Goal: Go to known website: Access a specific website the user already knows

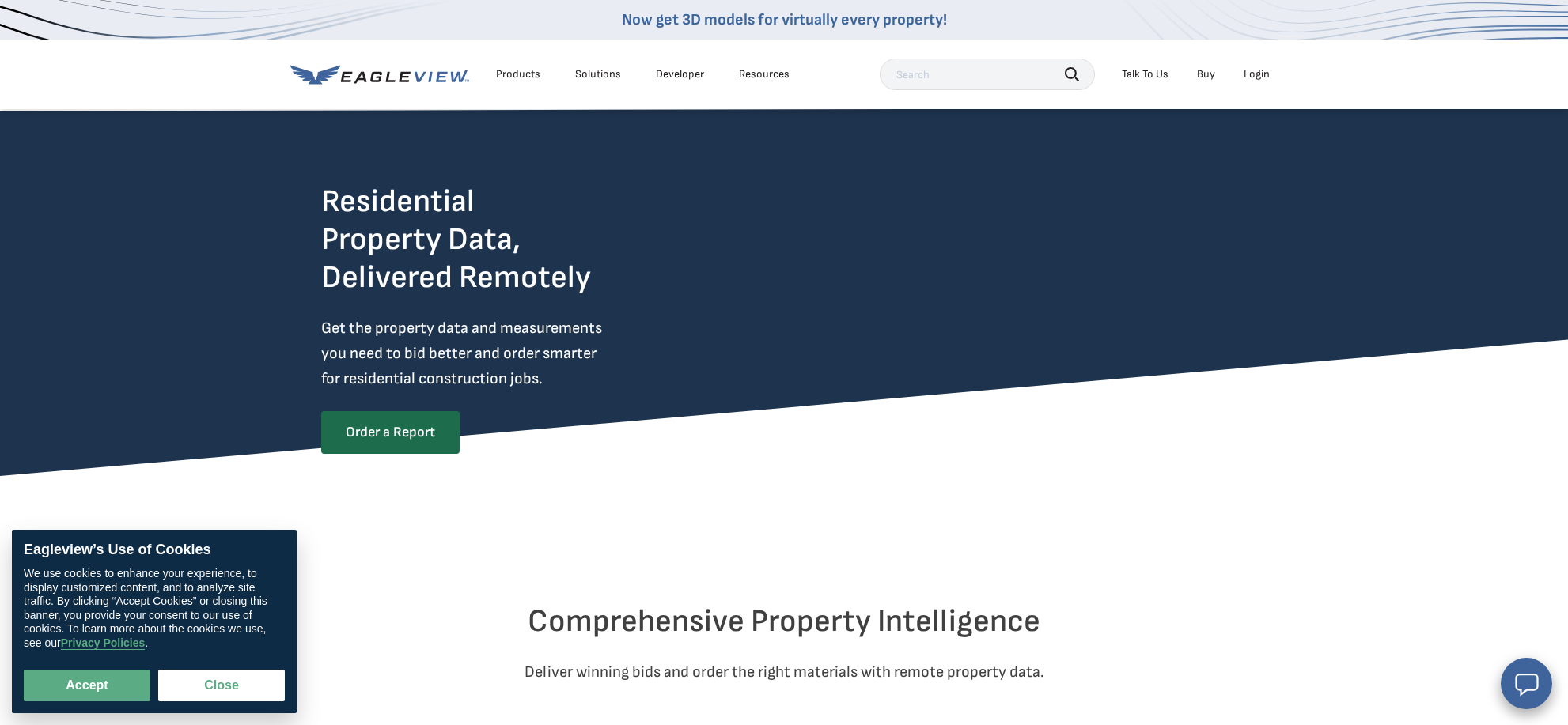
click at [1259, 74] on div "Login" at bounding box center [1256, 74] width 26 height 15
click at [1256, 76] on div "Login" at bounding box center [1256, 74] width 26 height 15
click at [86, 688] on button "Accept" at bounding box center [87, 686] width 126 height 32
checkbox input "true"
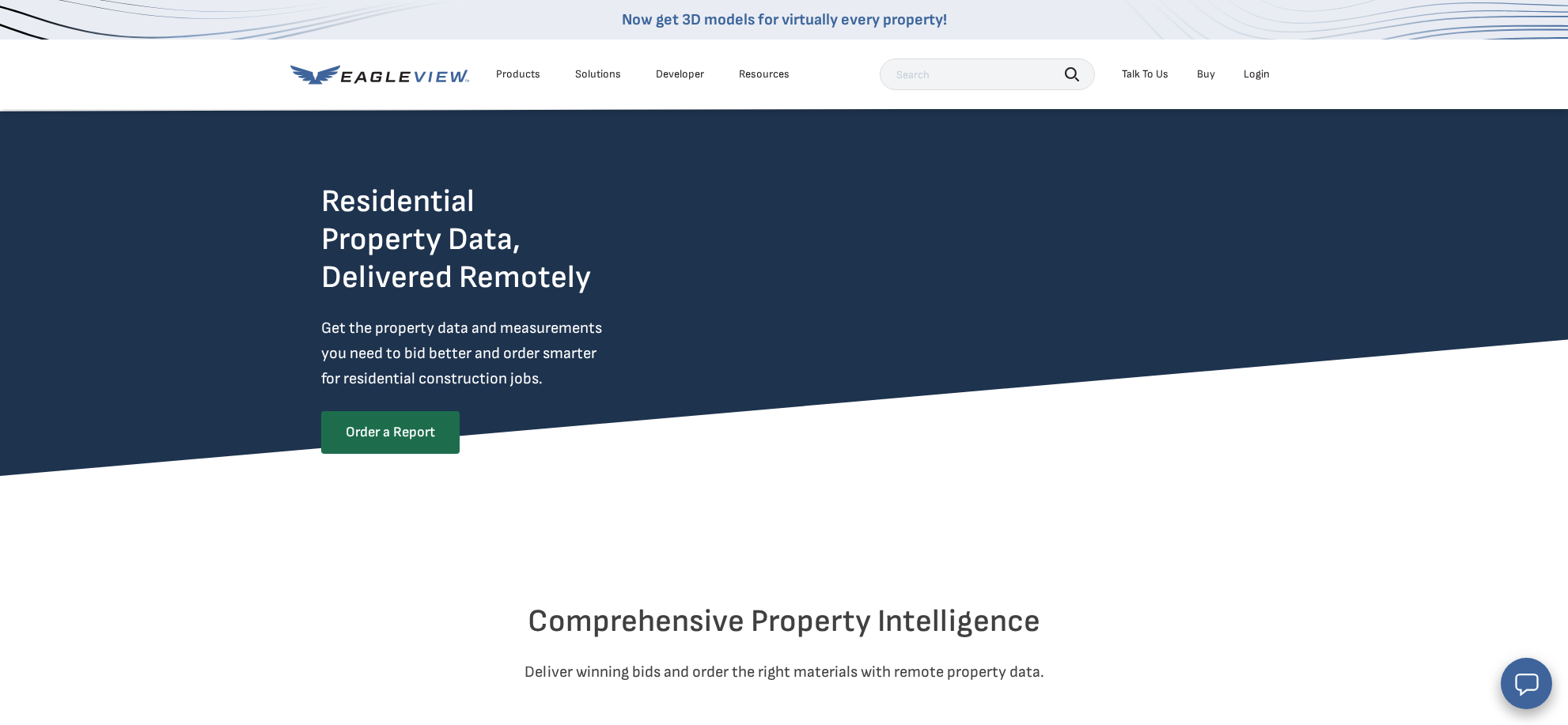
click at [1255, 73] on div "Login" at bounding box center [1256, 74] width 26 height 15
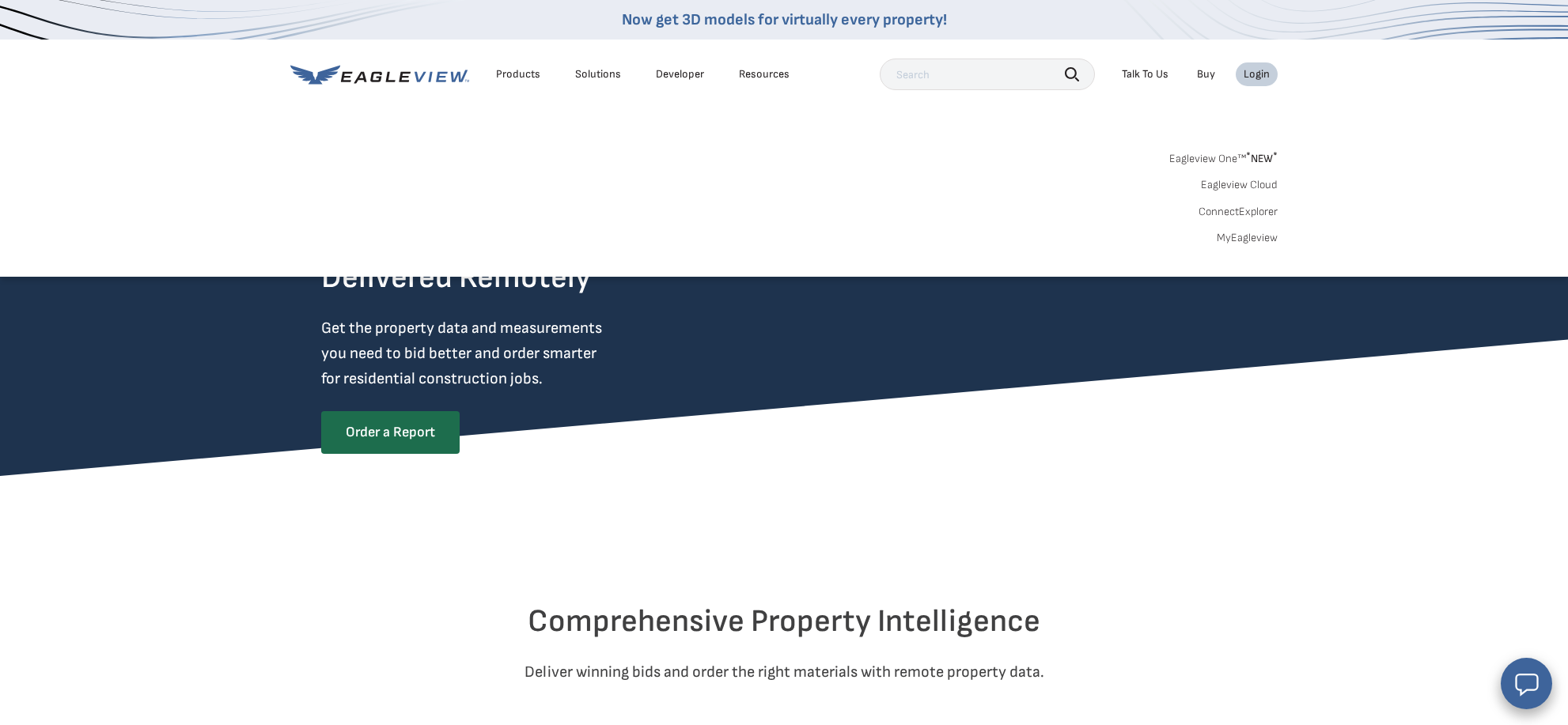
click at [1191, 159] on link "Eagleview One™ * NEW *" at bounding box center [1223, 155] width 108 height 18
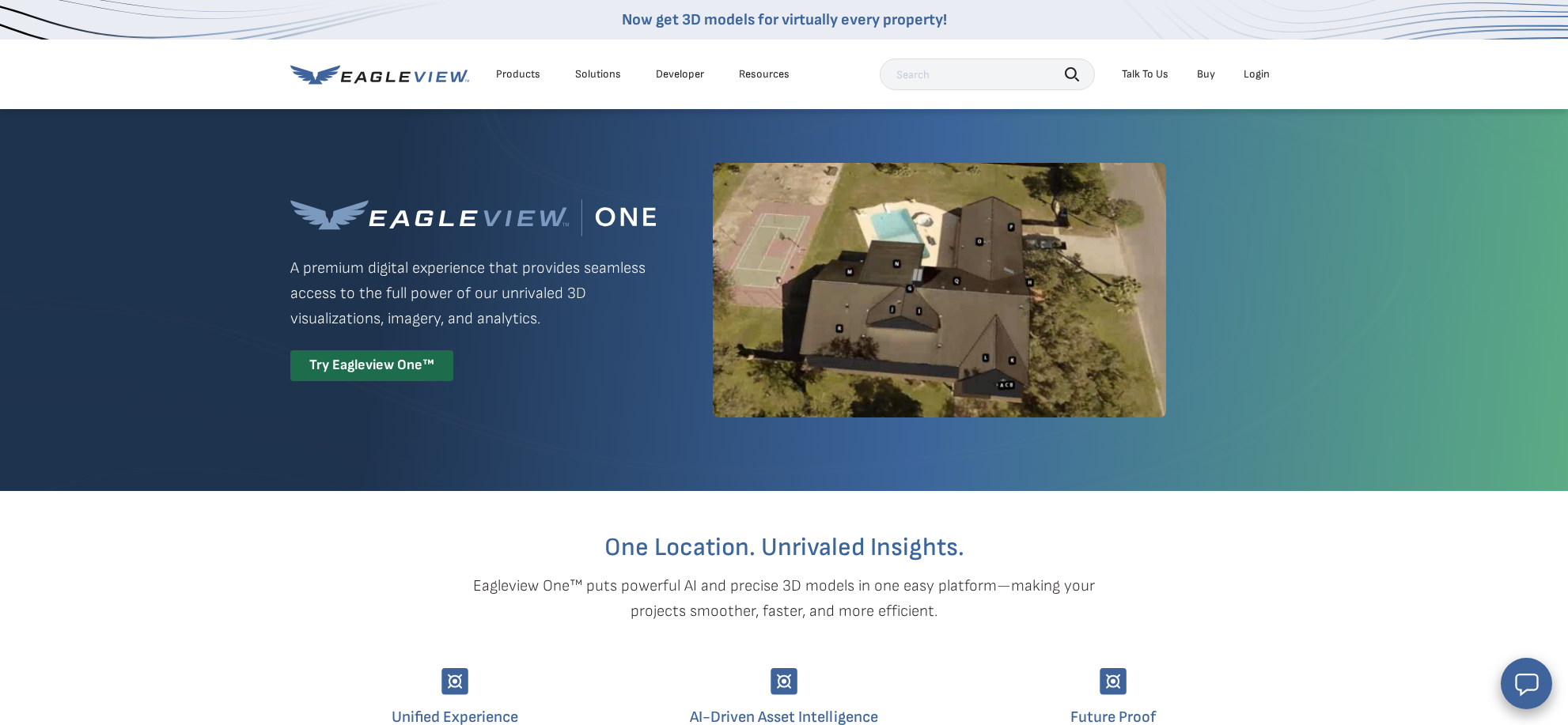
click at [1254, 78] on div "Login" at bounding box center [1256, 74] width 26 height 15
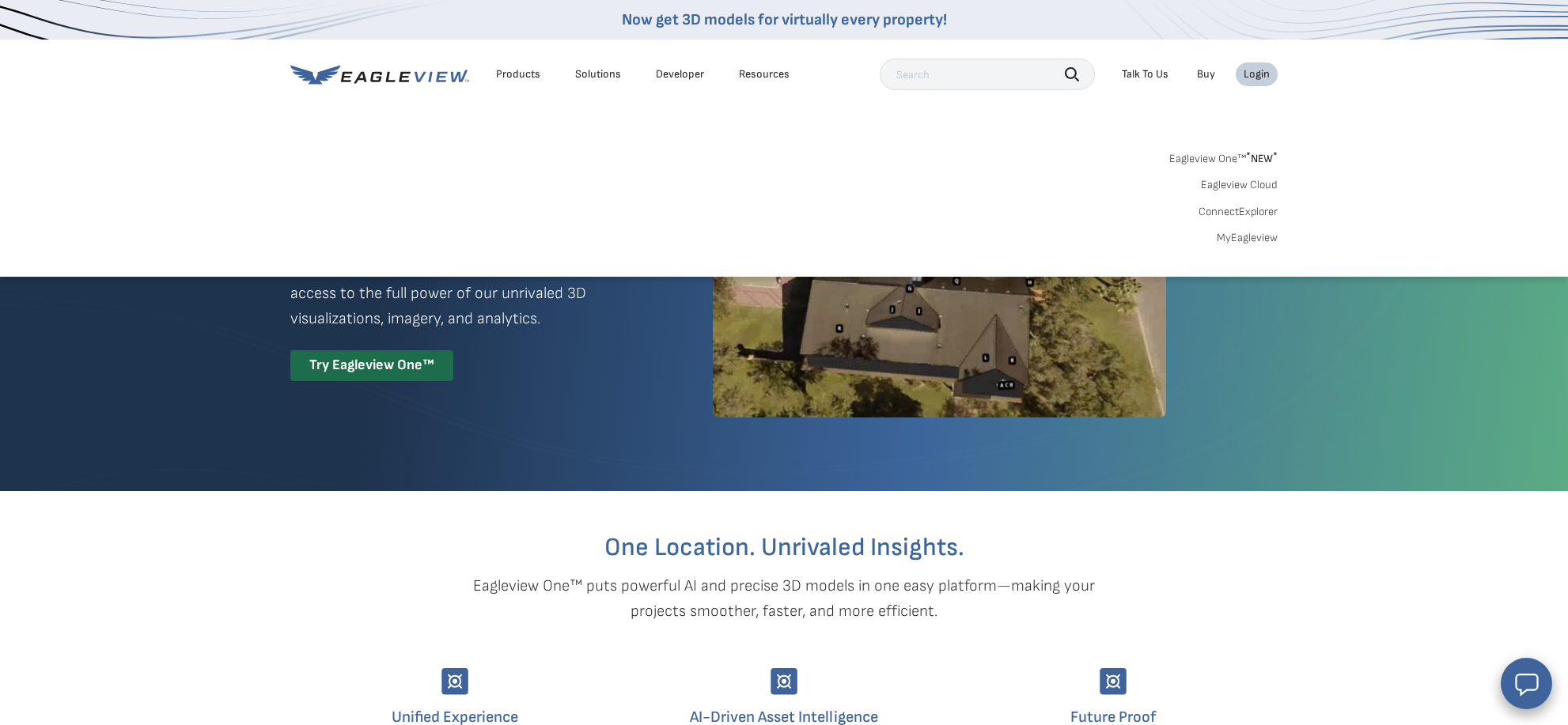
click at [1258, 158] on span "* NEW *" at bounding box center [1262, 159] width 32 height 14
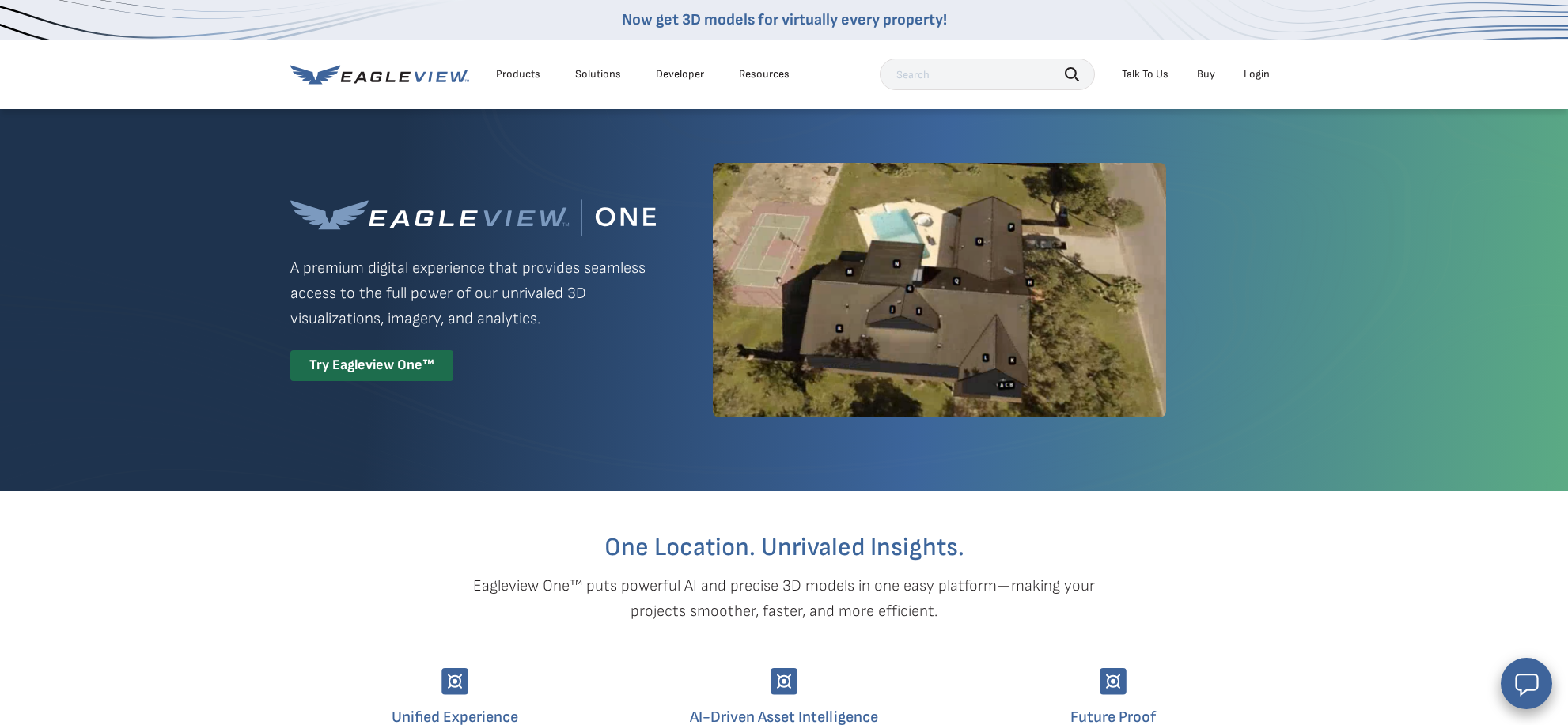
click at [1267, 73] on div "Login" at bounding box center [1256, 74] width 26 height 15
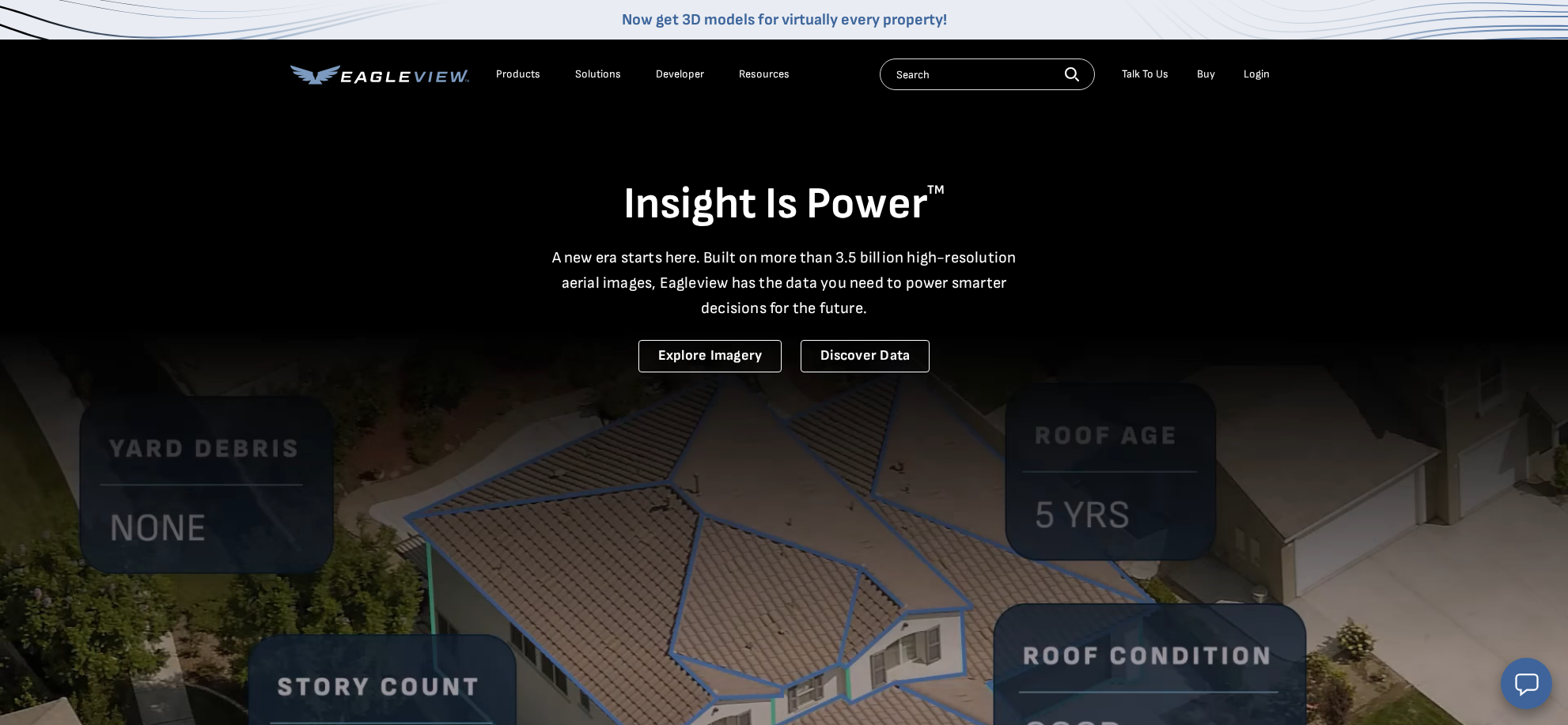
click at [1256, 75] on div "Login" at bounding box center [1256, 74] width 26 height 15
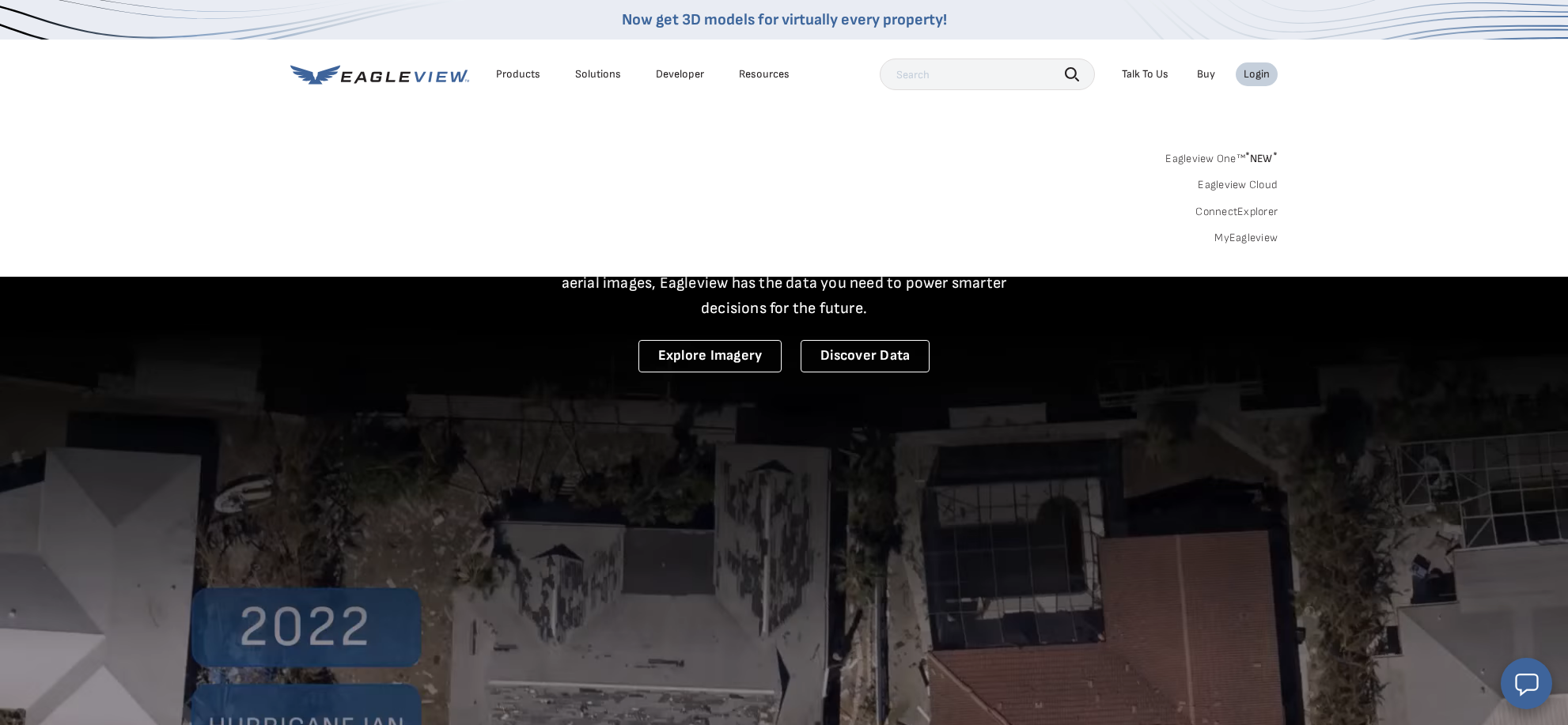
click at [1262, 76] on div "Login" at bounding box center [1256, 74] width 26 height 15
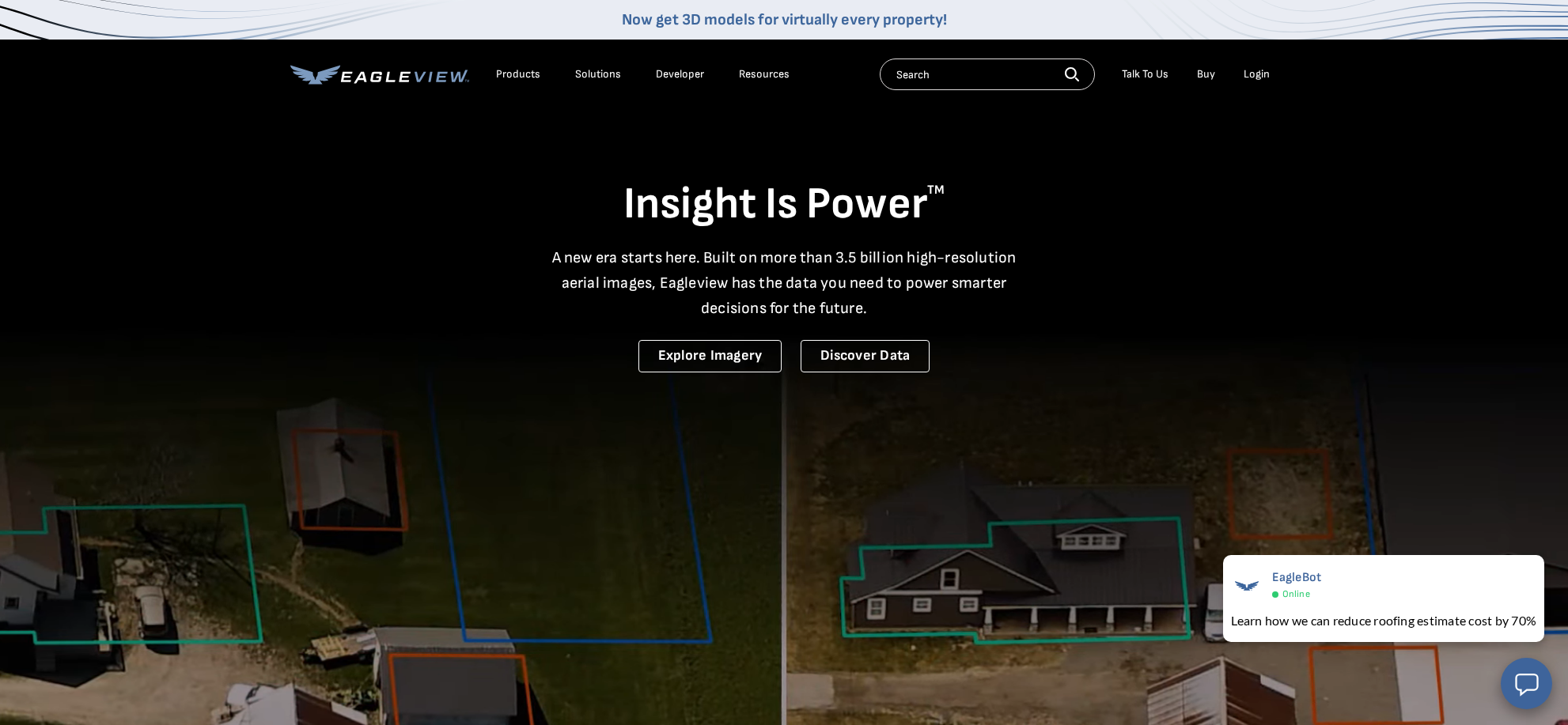
click at [1252, 76] on div "Login" at bounding box center [1256, 74] width 26 height 15
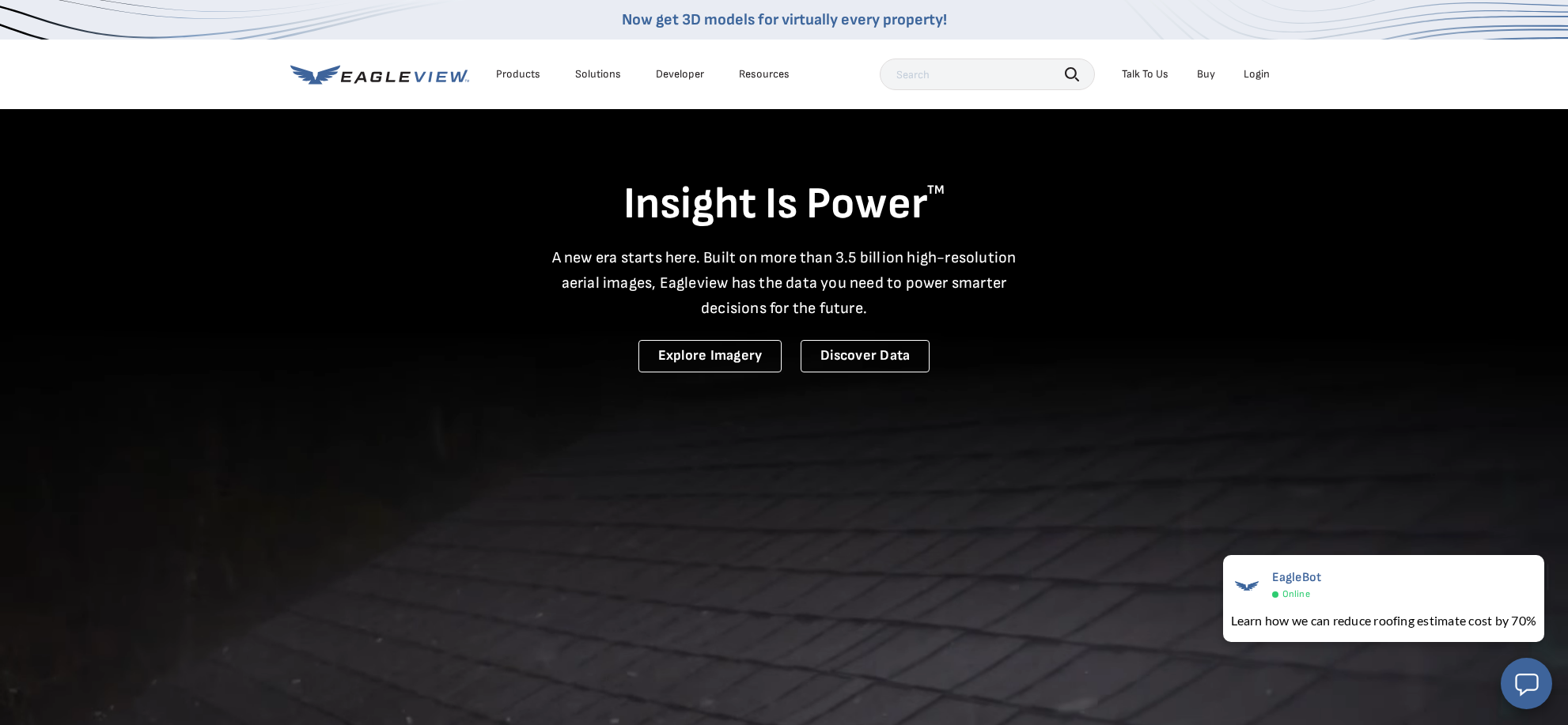
click at [1199, 379] on video at bounding box center [784, 542] width 1568 height 1084
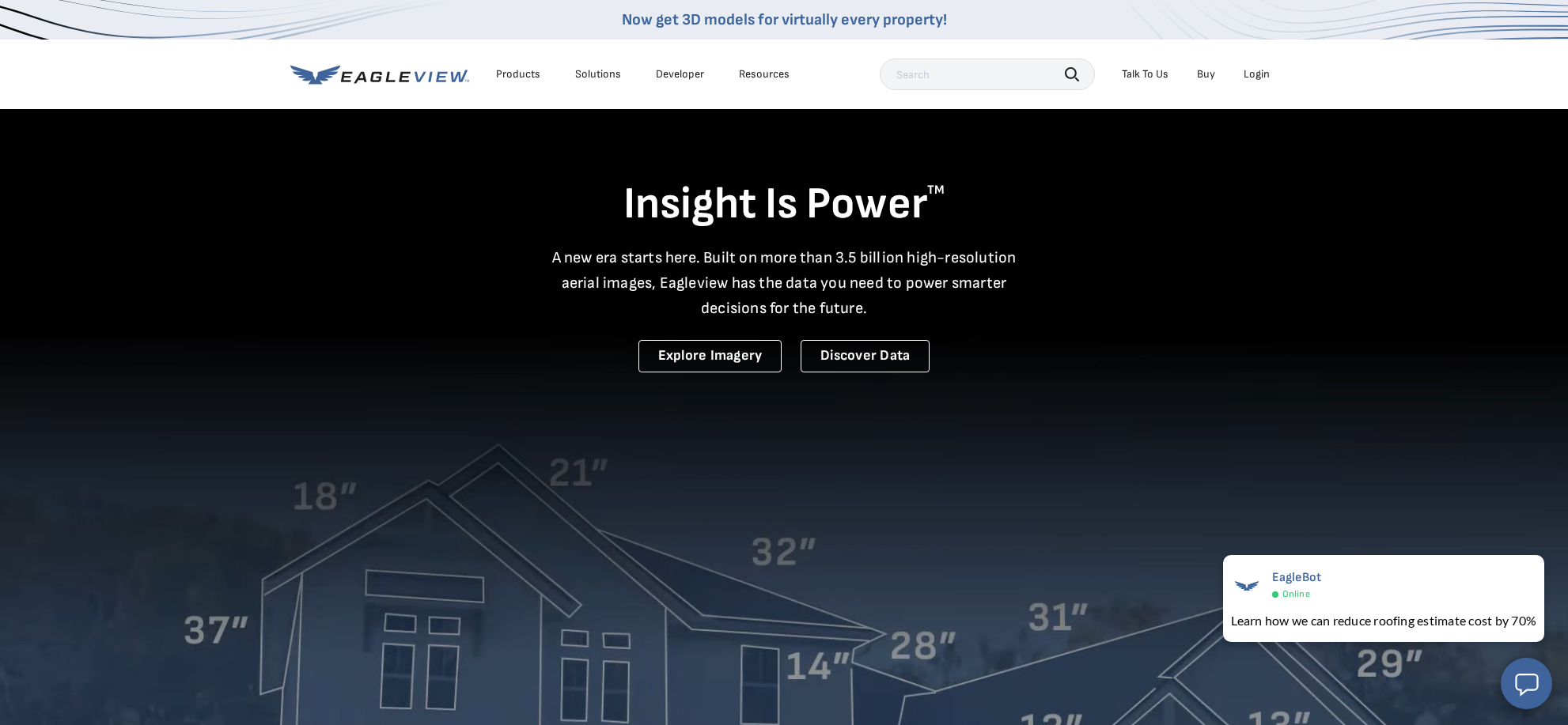
click at [1217, 75] on li "Buy" at bounding box center [1206, 75] width 34 height 24
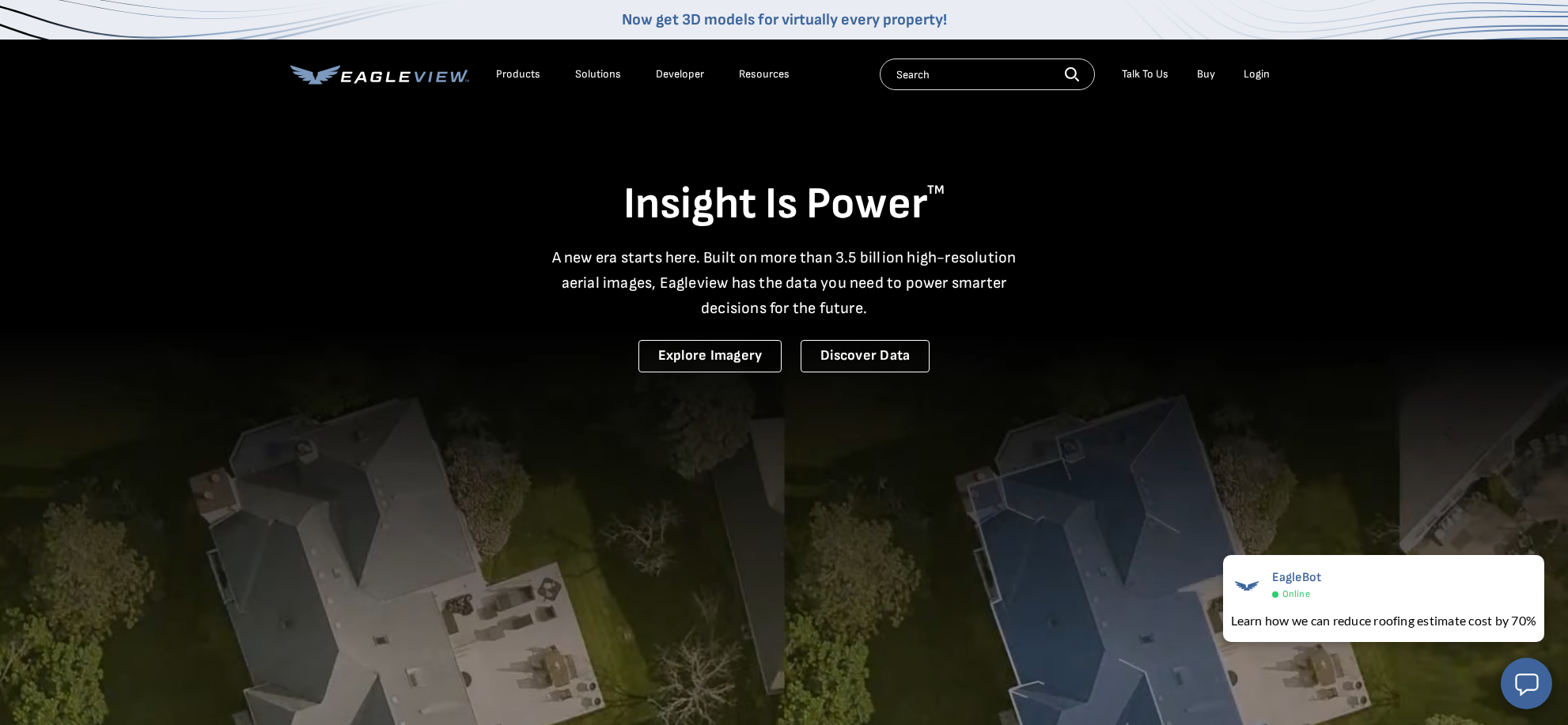
click at [328, 81] on icon at bounding box center [379, 75] width 179 height 20
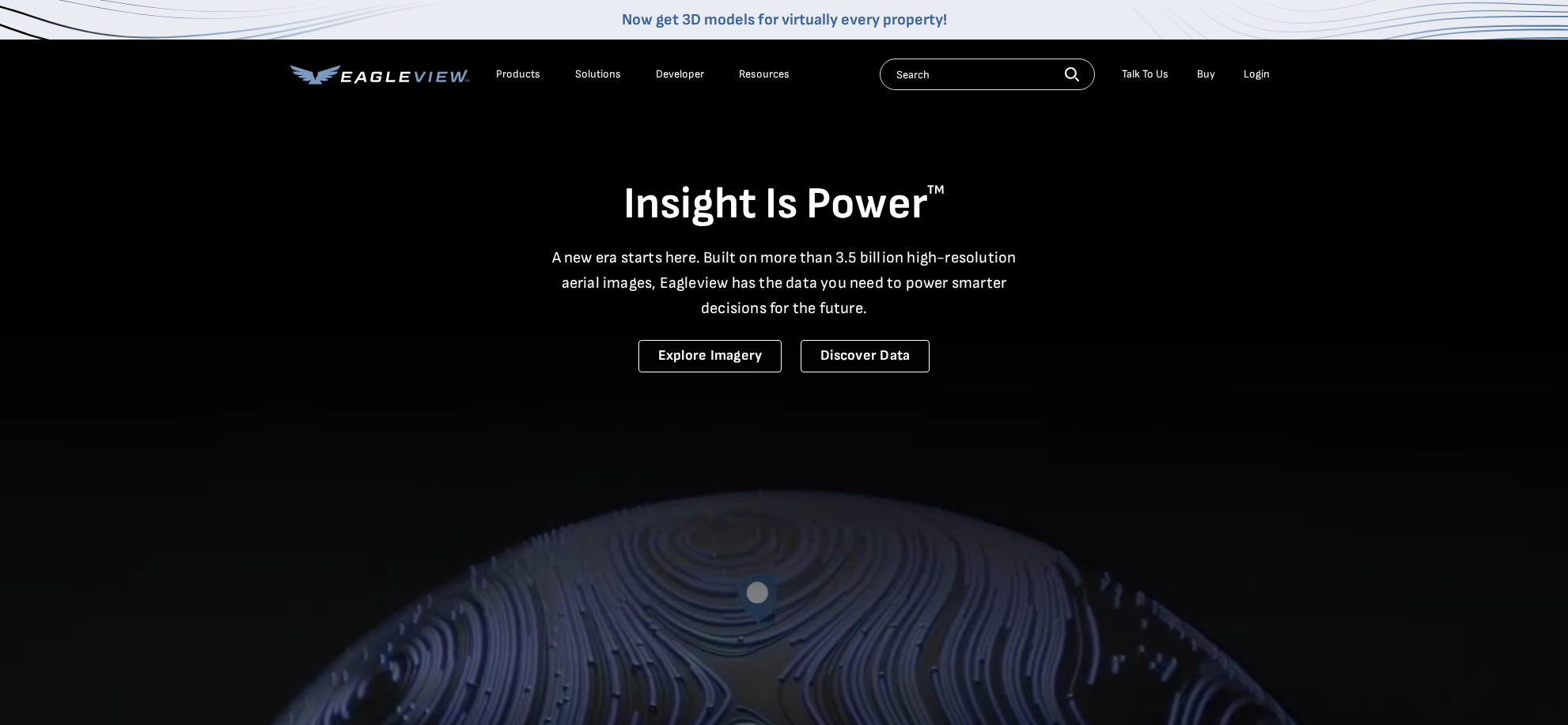
click at [1257, 72] on div "Login" at bounding box center [1256, 74] width 26 height 15
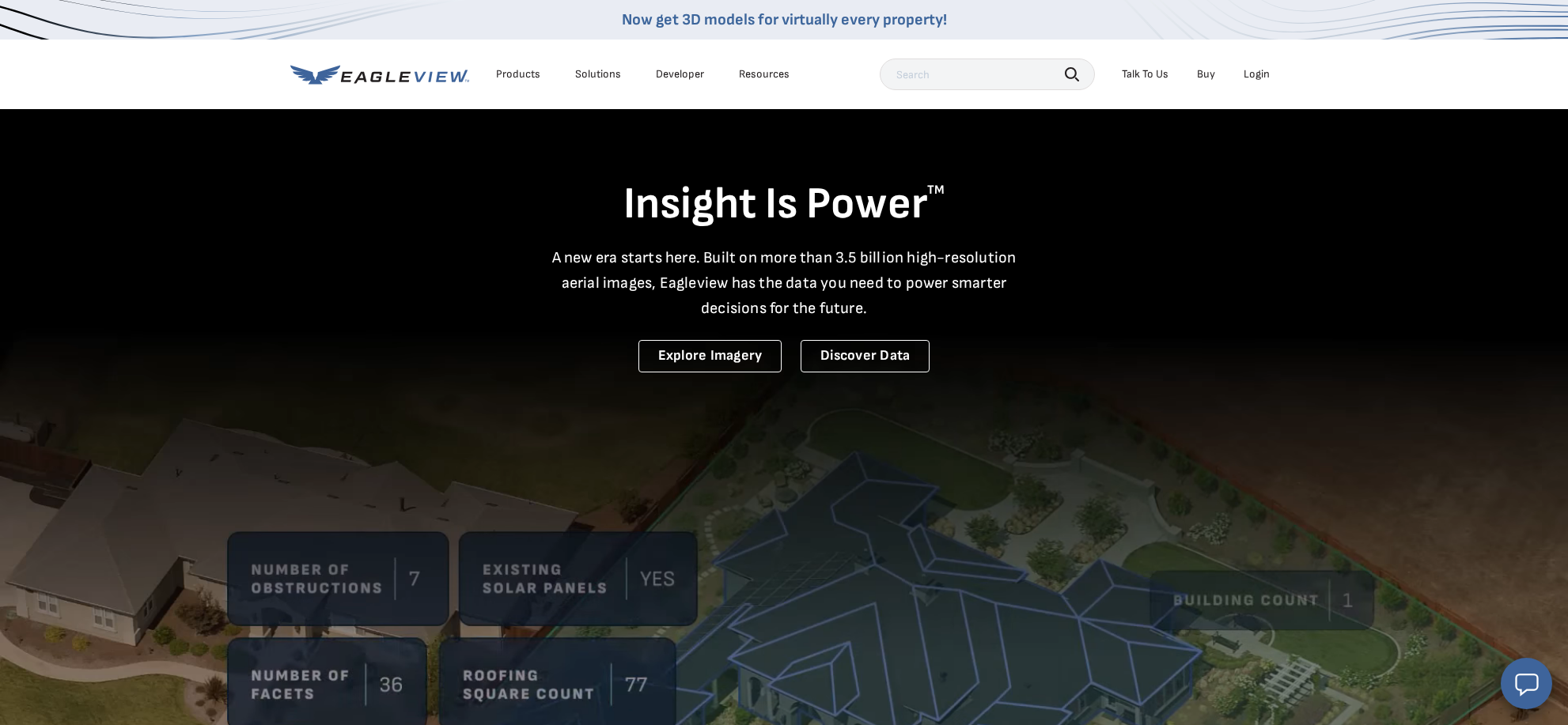
click at [1263, 74] on div "Login" at bounding box center [1256, 74] width 26 height 15
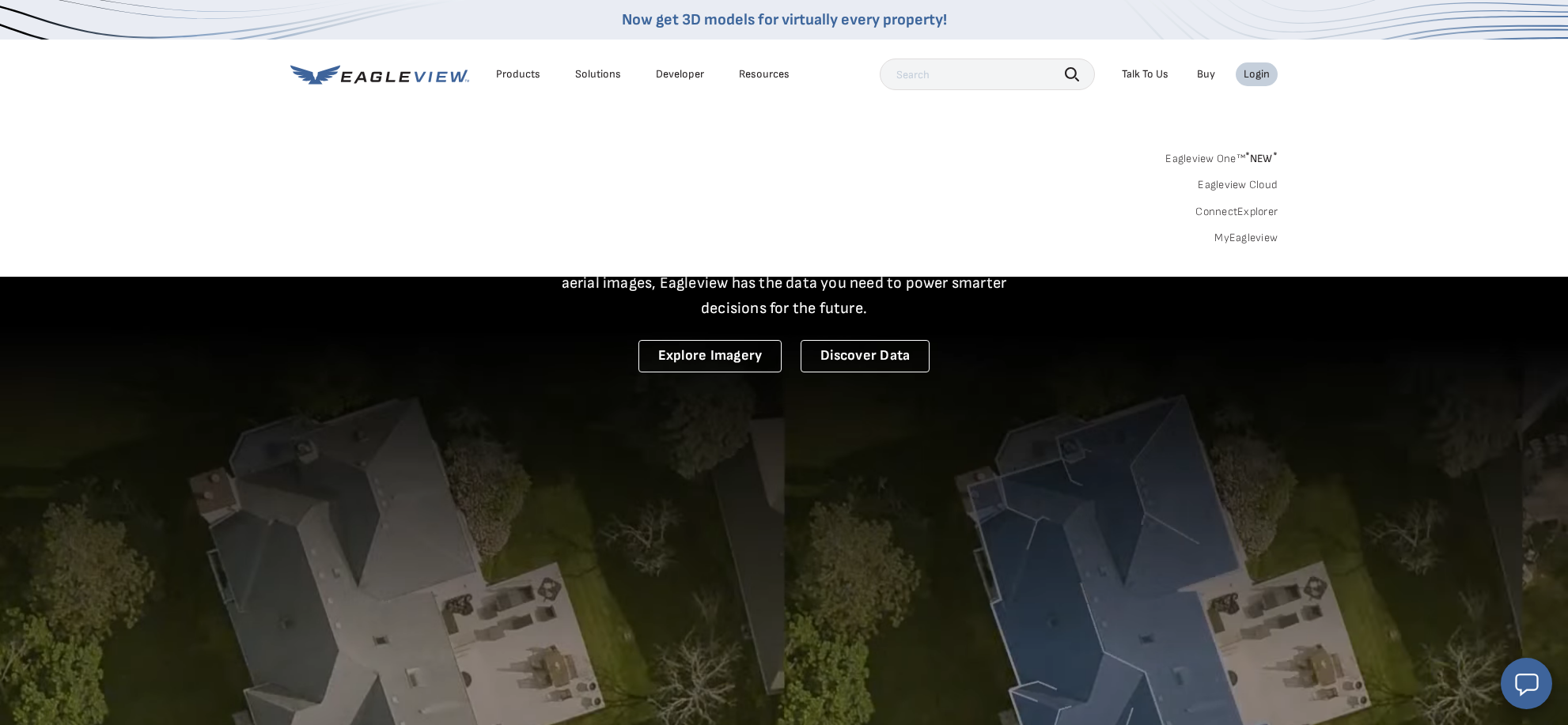
click at [1235, 237] on link "MyEagleview" at bounding box center [1246, 238] width 64 height 15
